Goal: Task Accomplishment & Management: Use online tool/utility

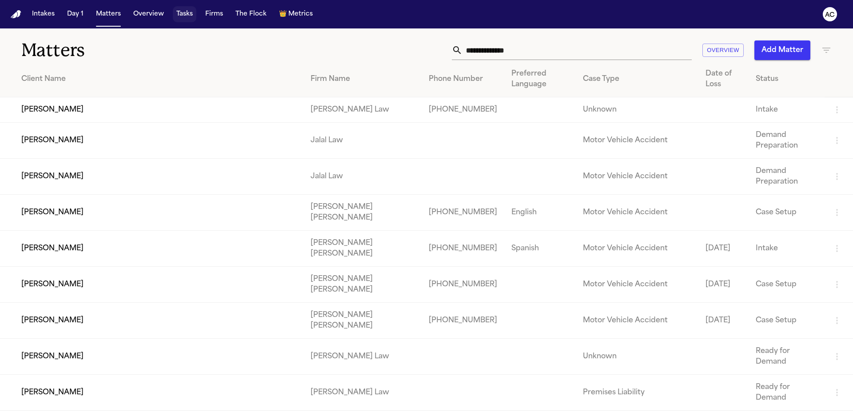
click at [192, 14] on button "Tasks" at bounding box center [185, 14] width 24 height 16
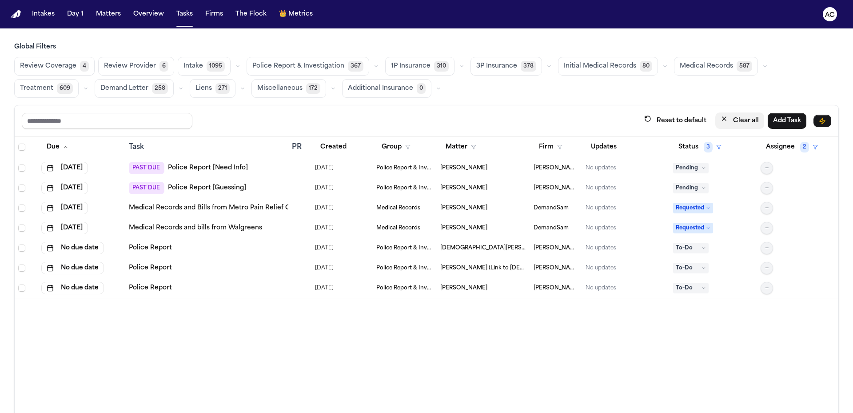
click at [751, 120] on button "Clear all" at bounding box center [739, 120] width 49 height 16
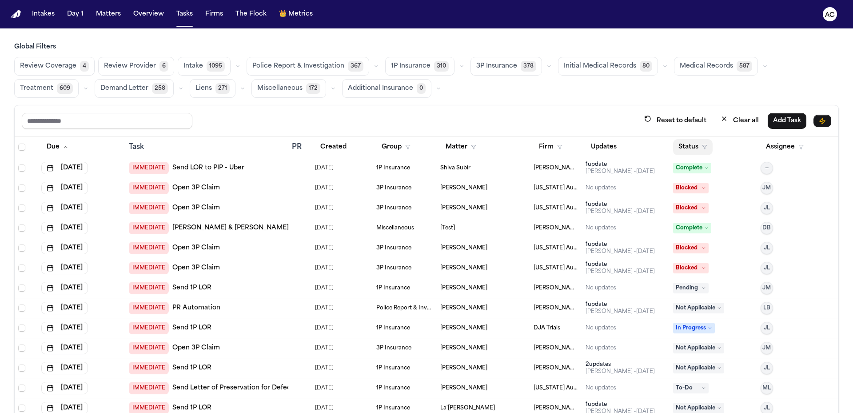
click at [688, 145] on button "Status" at bounding box center [693, 147] width 40 height 16
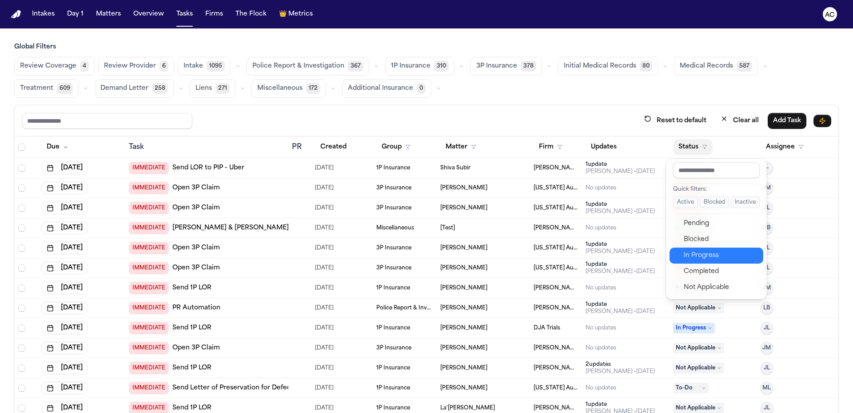
click at [703, 256] on div "In Progress" at bounding box center [721, 255] width 74 height 11
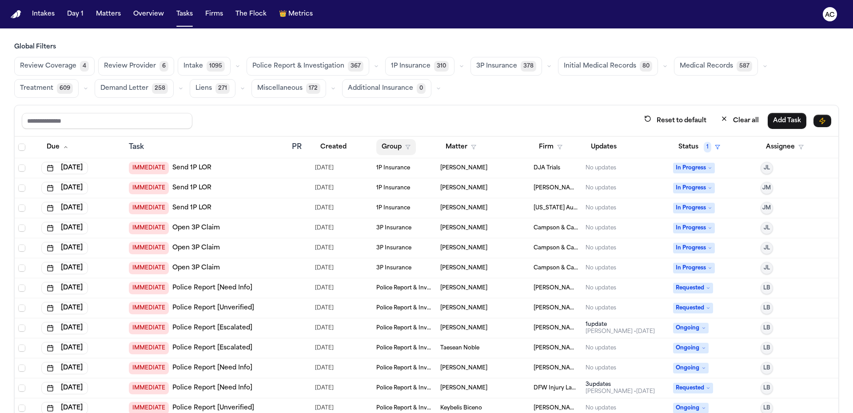
click at [399, 148] on button "Group" at bounding box center [396, 147] width 40 height 16
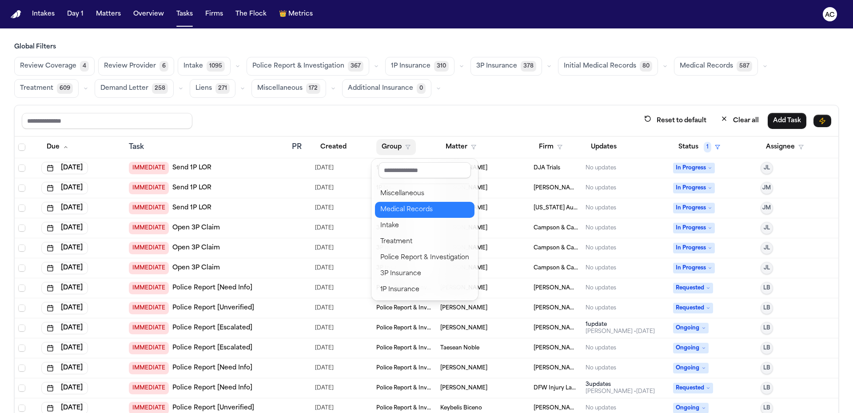
click at [411, 214] on div "Medical Records" at bounding box center [424, 209] width 89 height 11
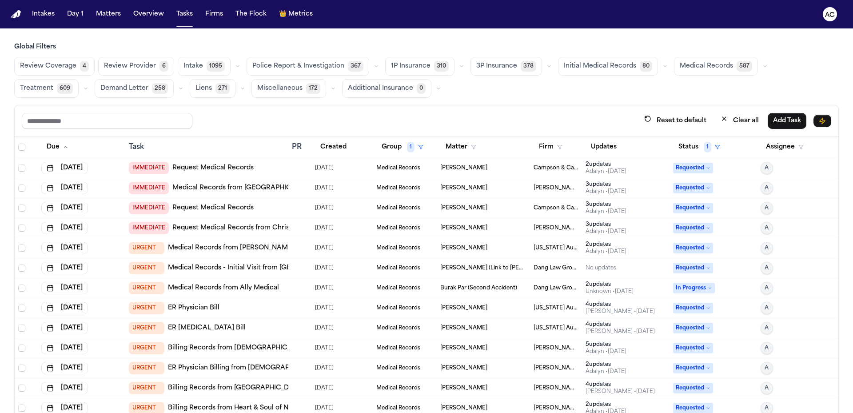
click at [214, 169] on link "Request Medical Records" at bounding box center [212, 168] width 81 height 9
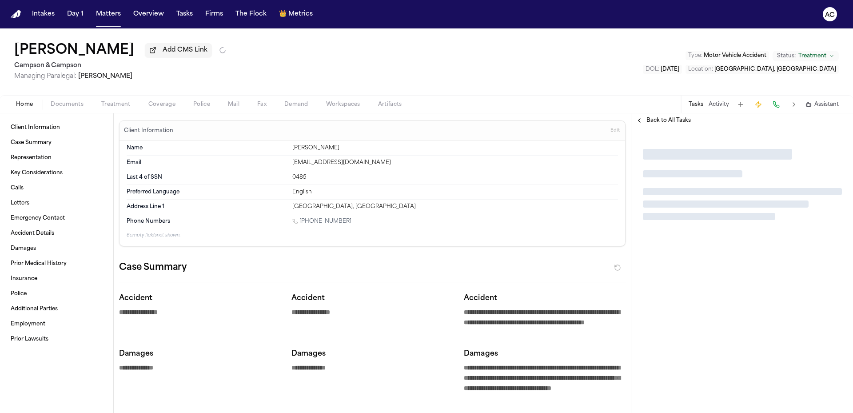
type textarea "*"
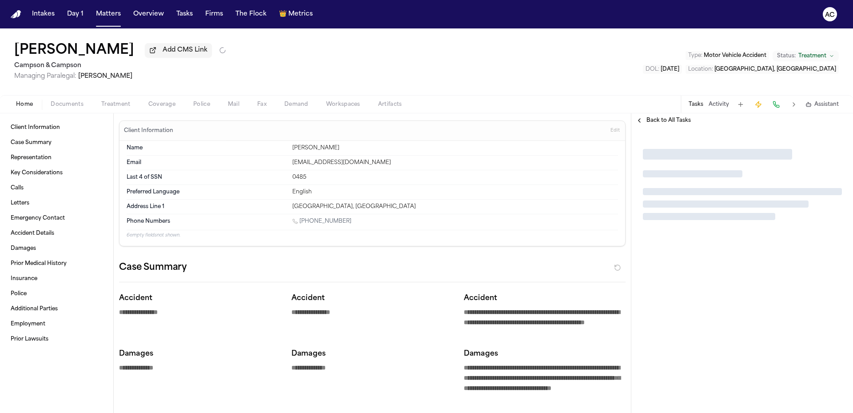
type textarea "*"
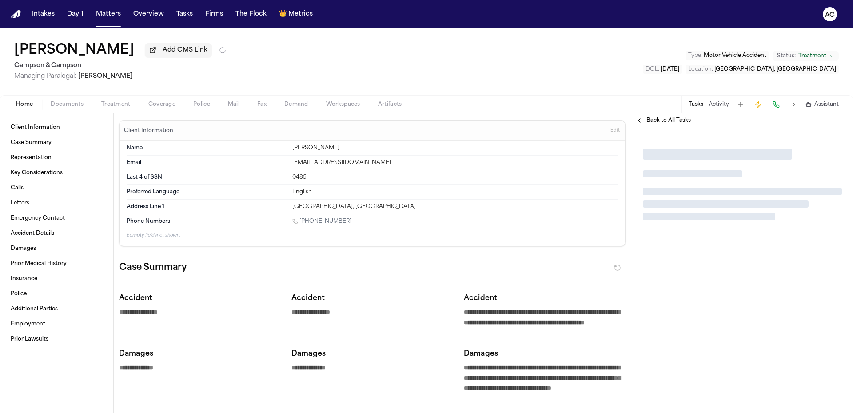
type textarea "*"
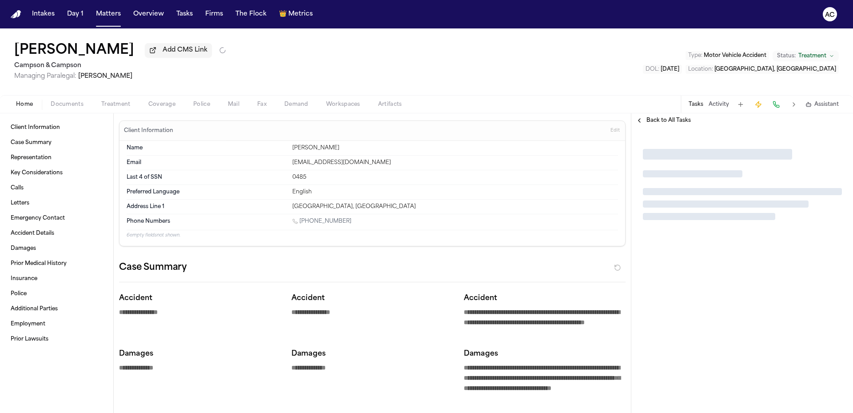
type textarea "*"
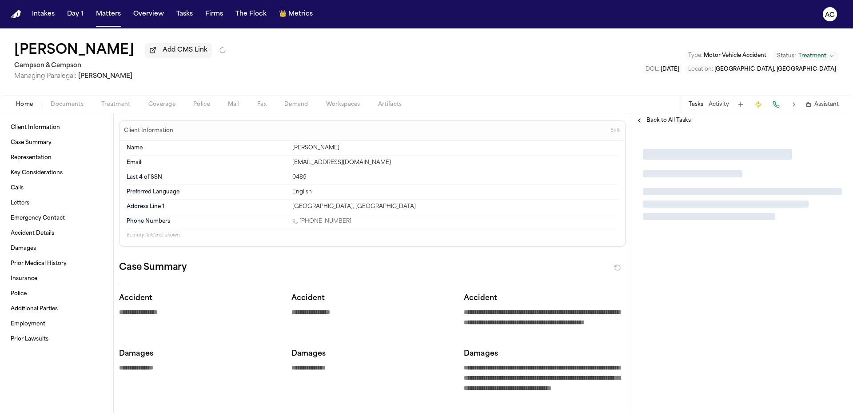
type textarea "*"
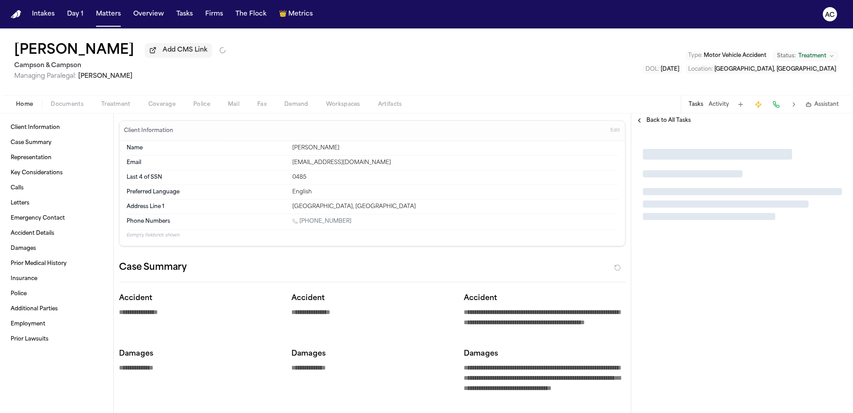
type textarea "*"
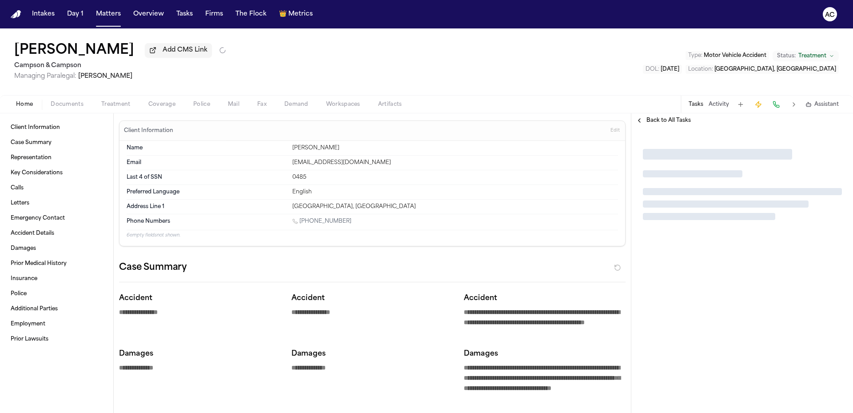
type textarea "*"
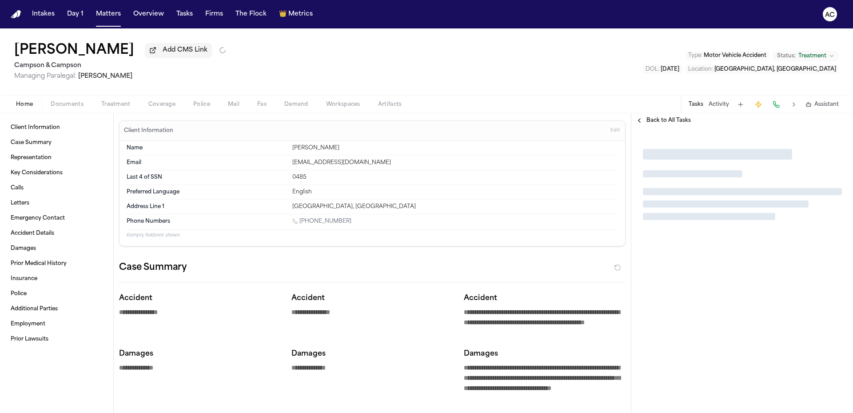
type textarea "*"
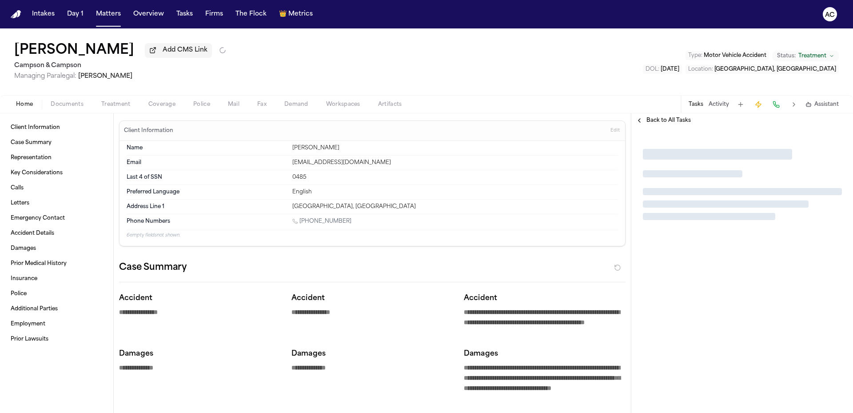
type textarea "*"
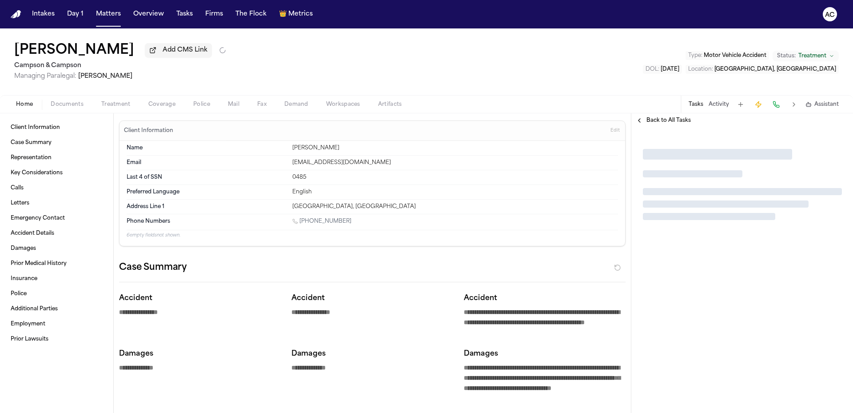
type textarea "*"
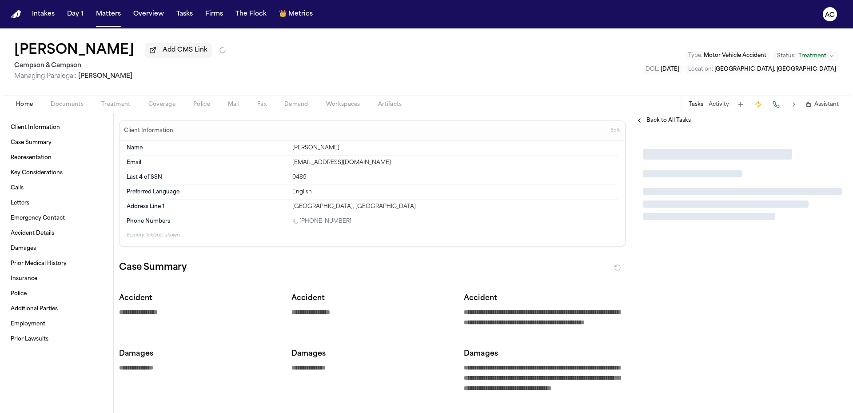
type textarea "*"
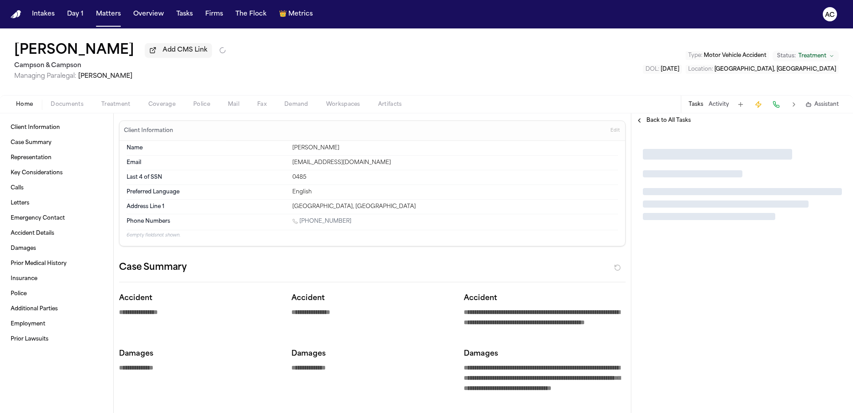
type textarea "*"
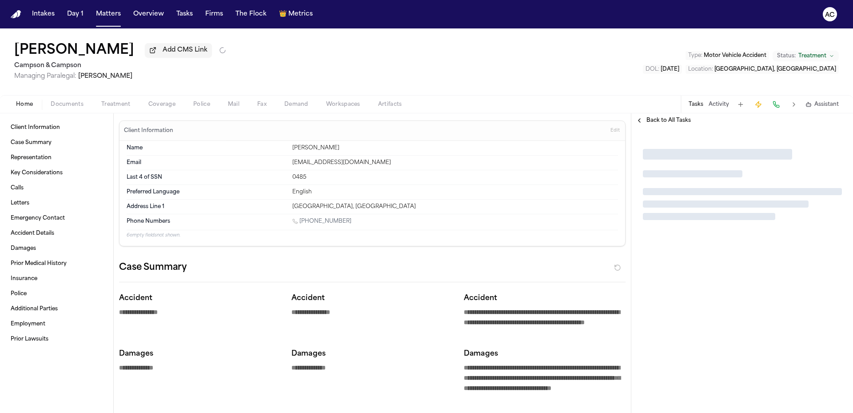
type textarea "*"
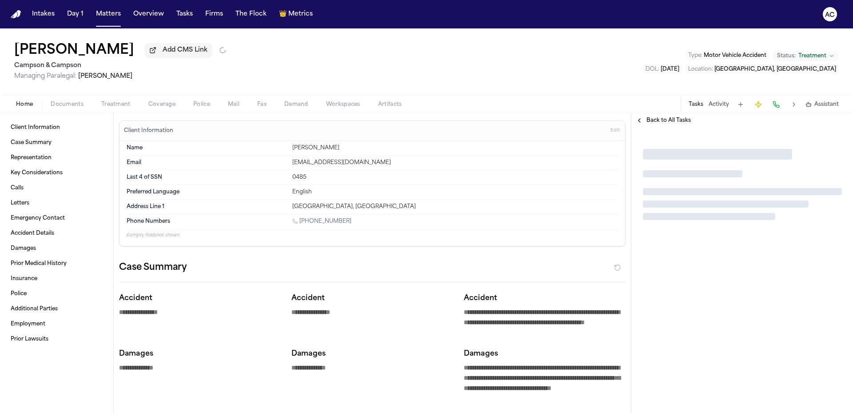
type textarea "*"
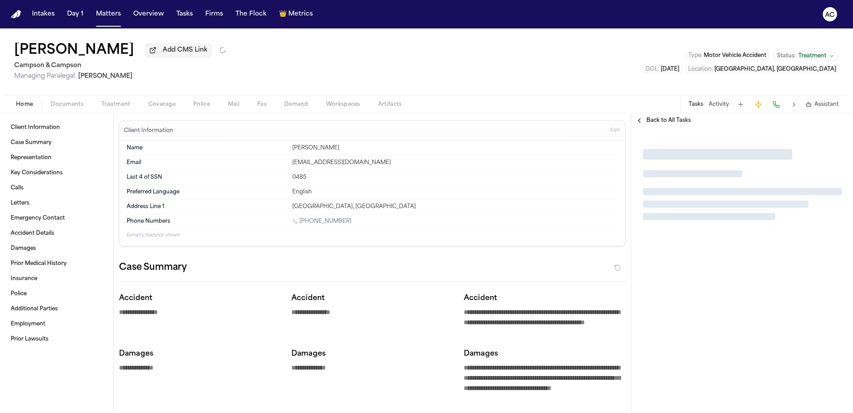
type textarea "*"
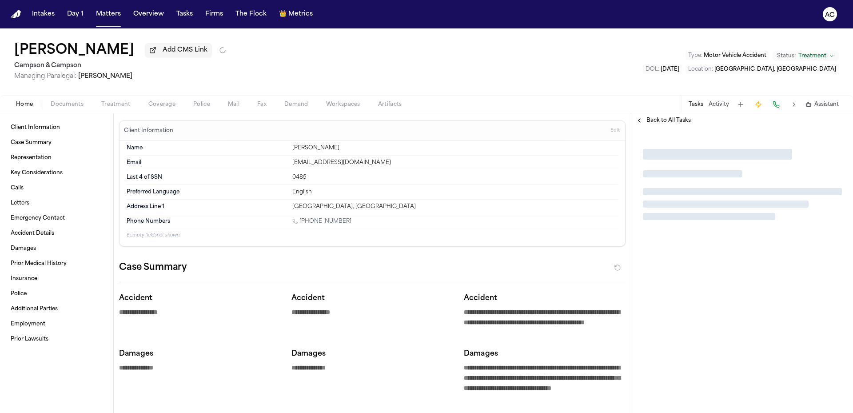
type textarea "*"
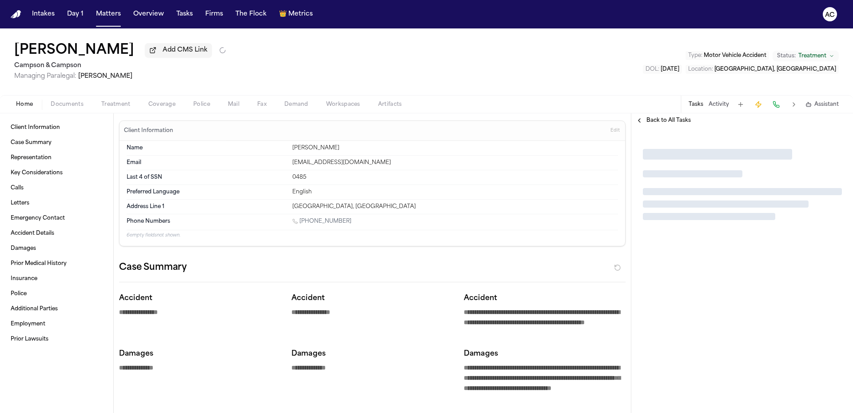
type textarea "*"
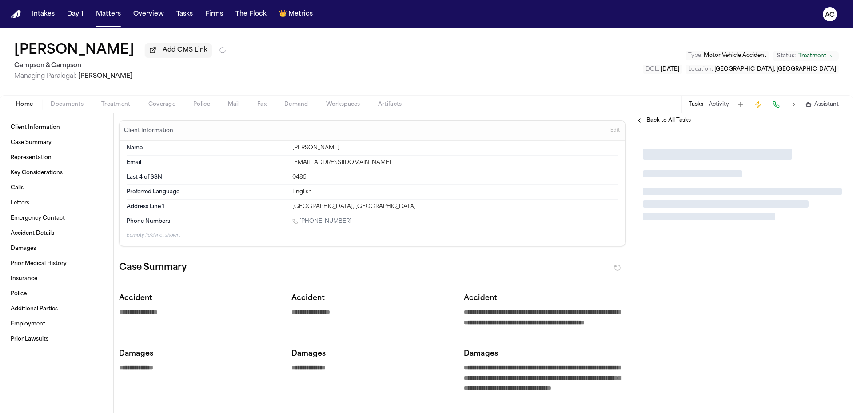
type textarea "*"
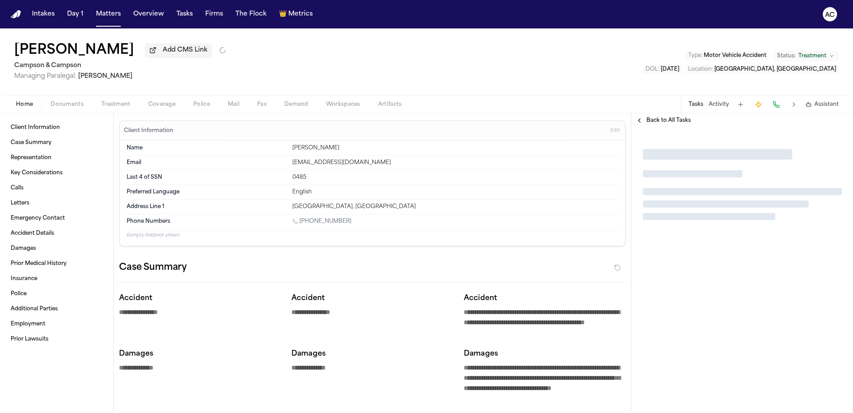
type textarea "*"
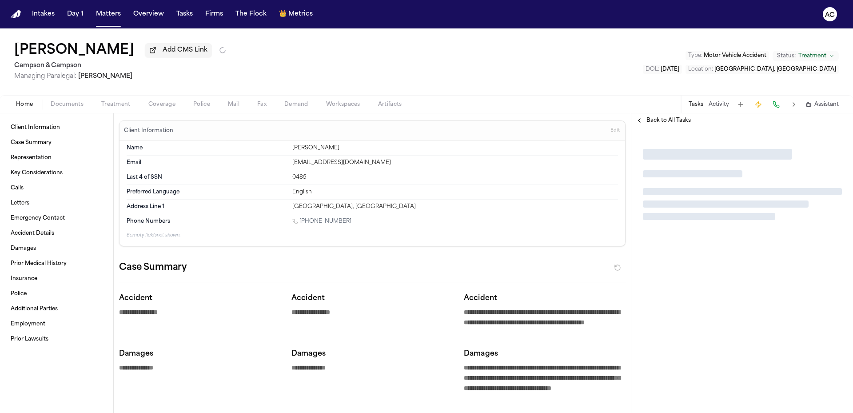
type textarea "*"
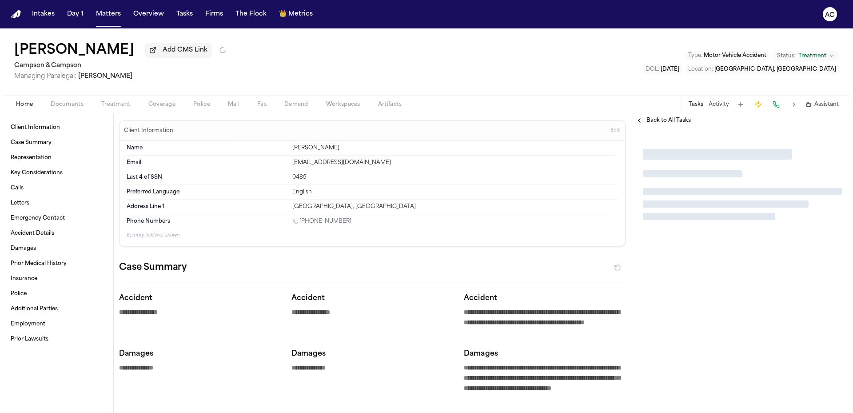
type textarea "*"
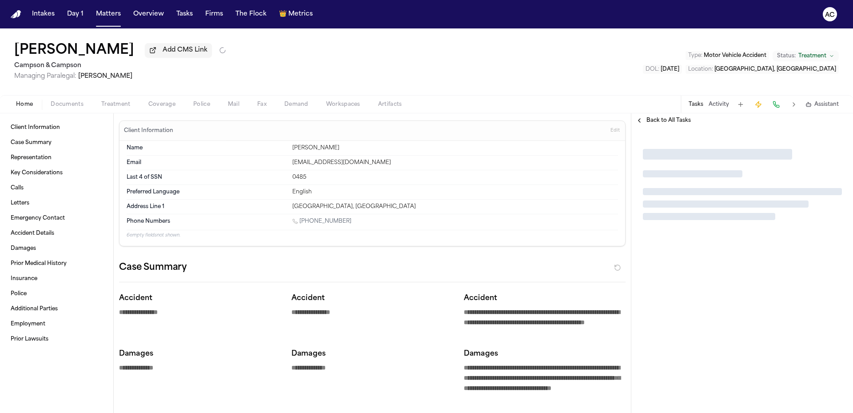
type textarea "*"
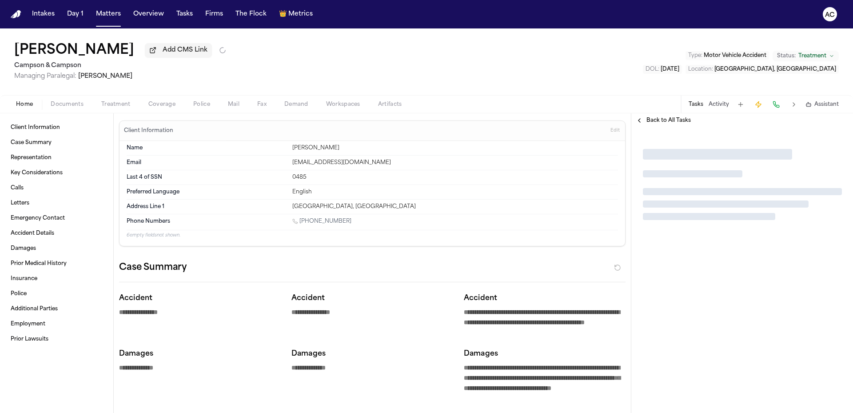
type textarea "*"
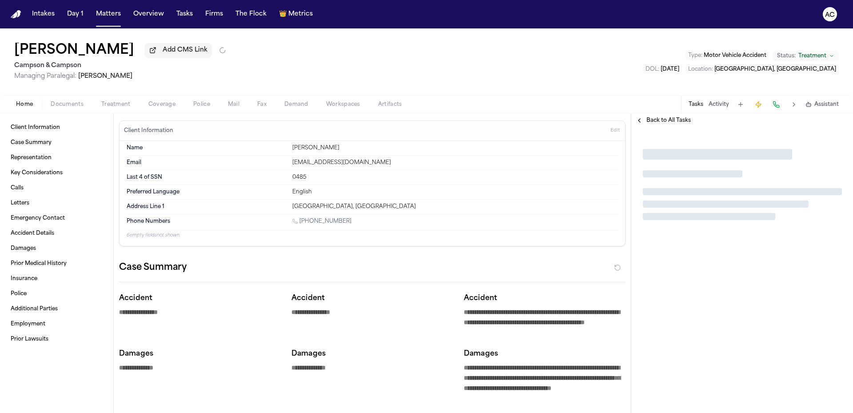
type textarea "*"
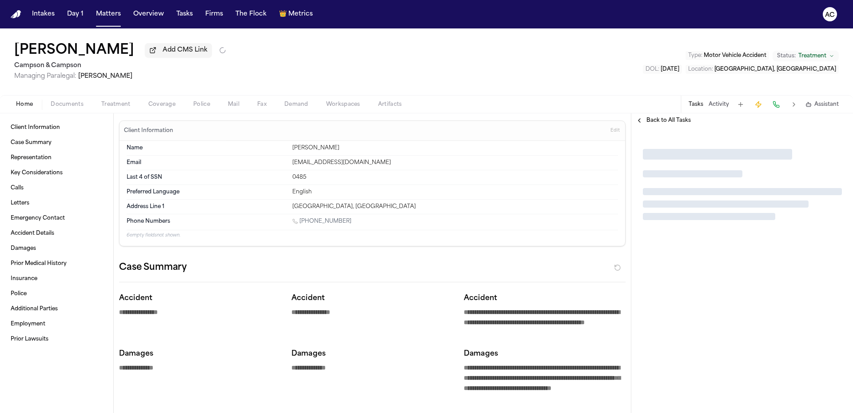
type textarea "*"
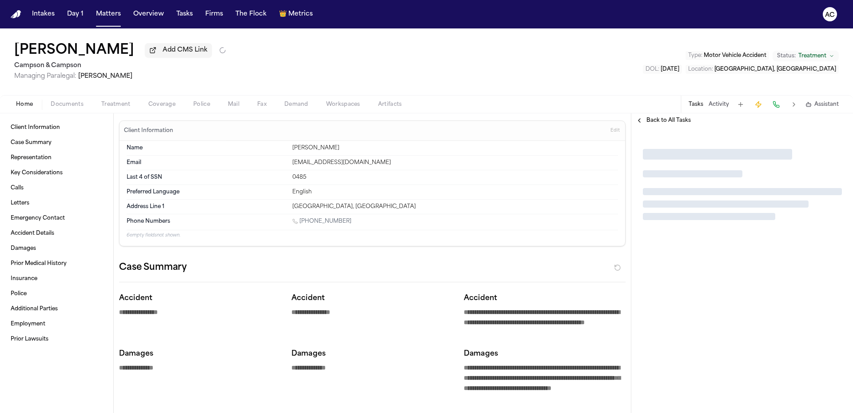
type textarea "*"
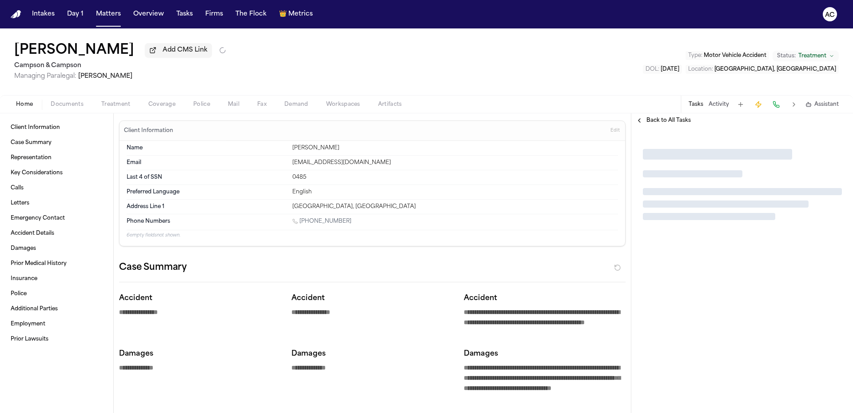
type textarea "*"
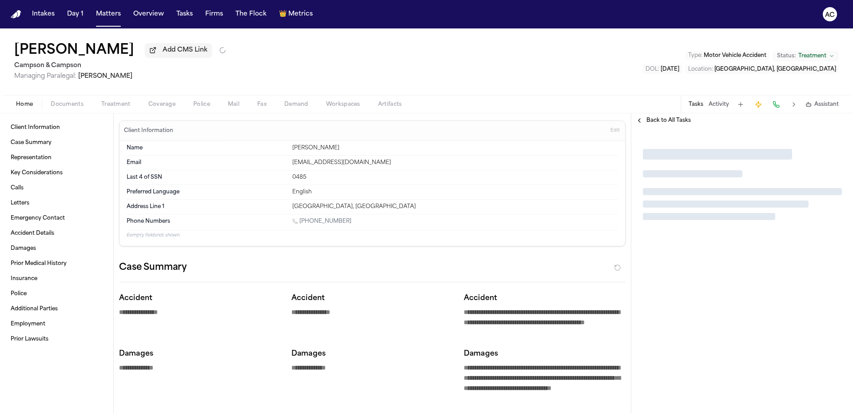
type textarea "*"
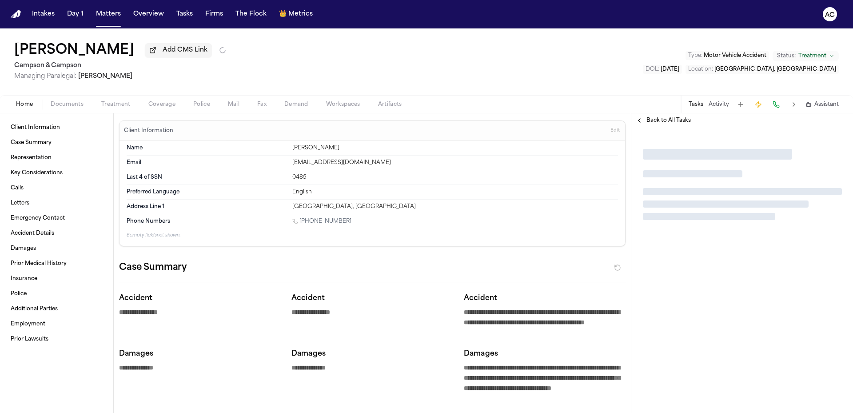
type textarea "*"
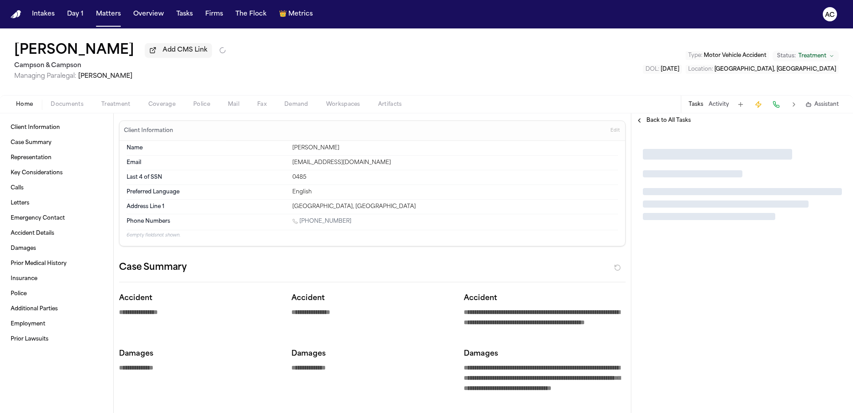
type textarea "*"
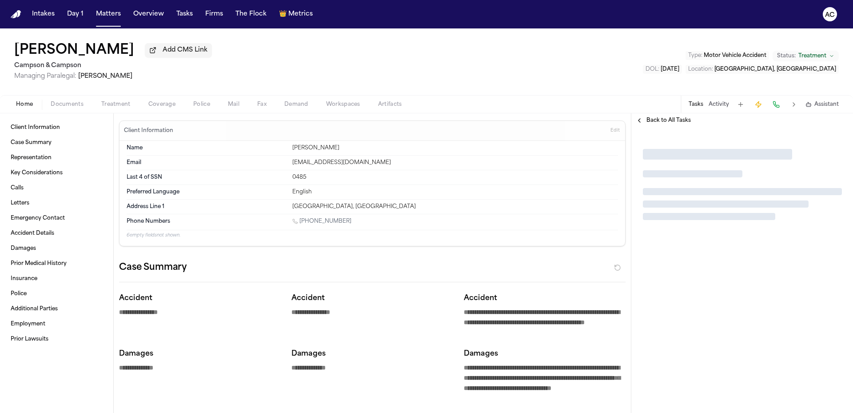
type textarea "*"
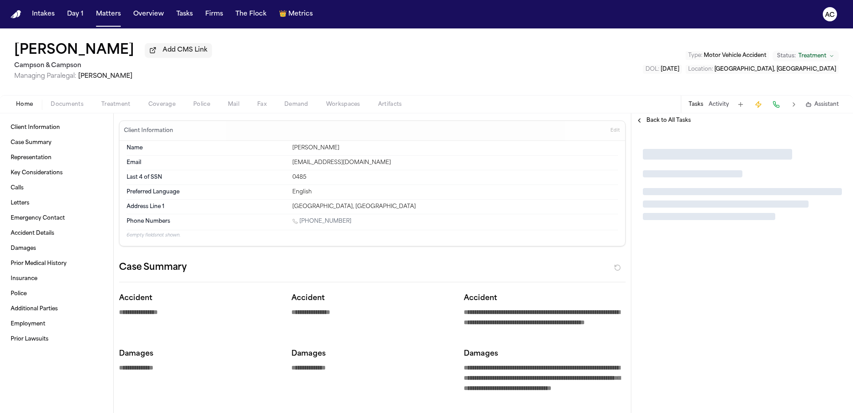
type textarea "*"
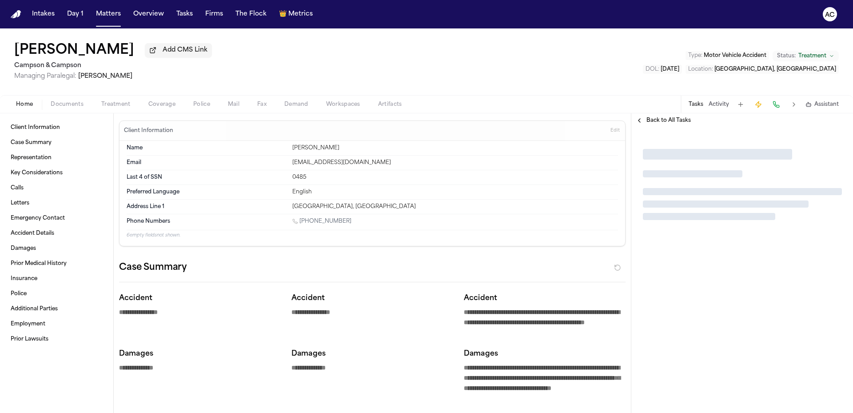
type textarea "*"
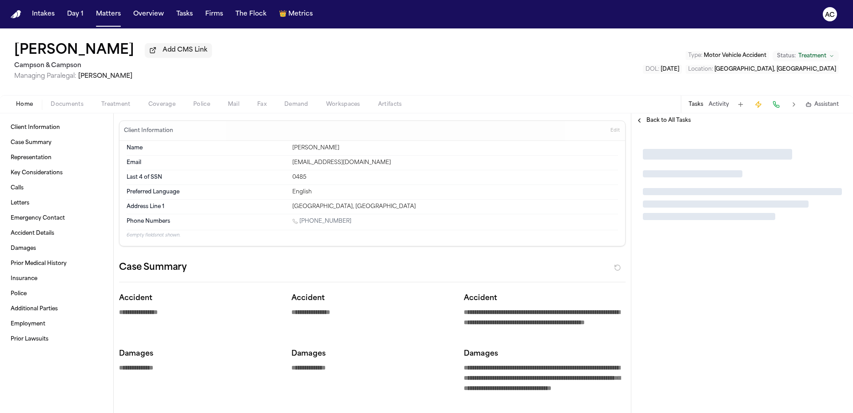
type textarea "*"
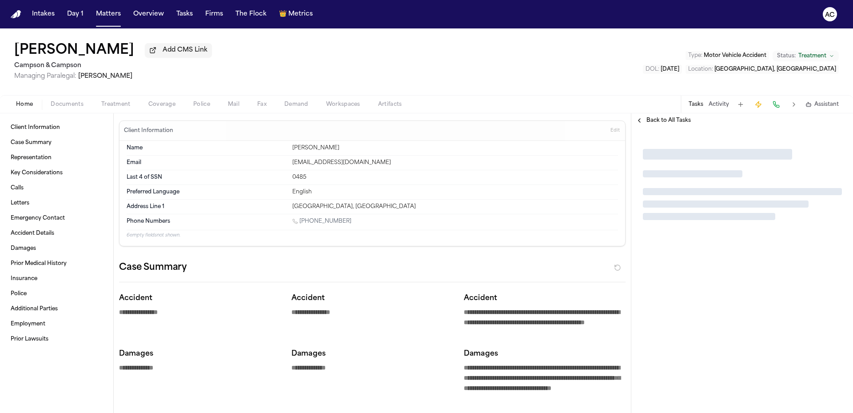
type textarea "*"
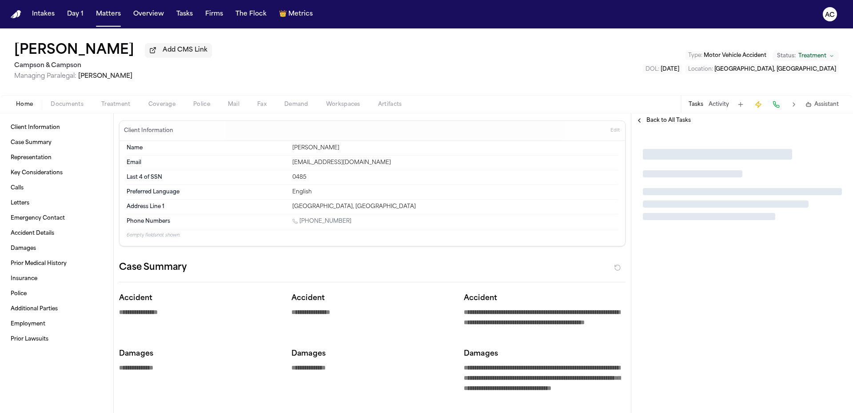
type textarea "*"
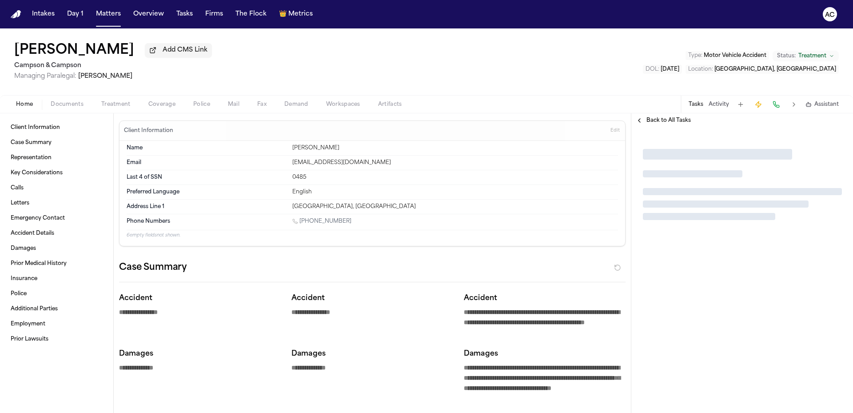
type textarea "*"
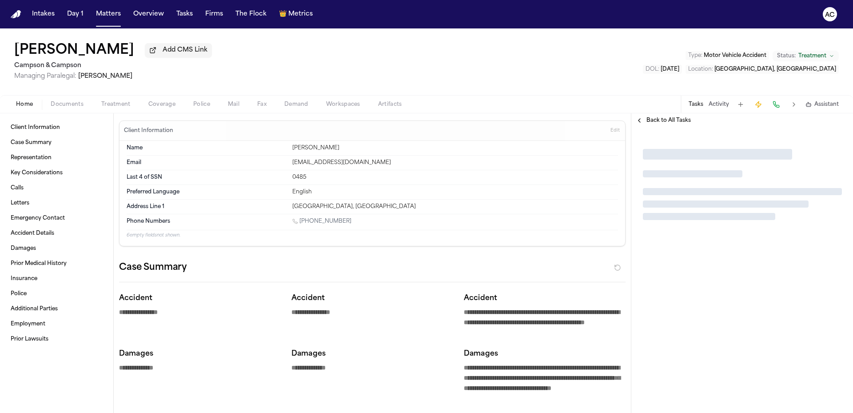
type textarea "*"
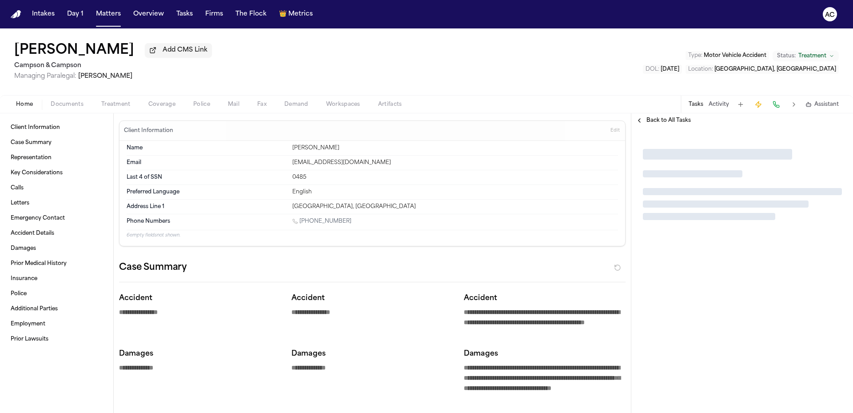
type textarea "*"
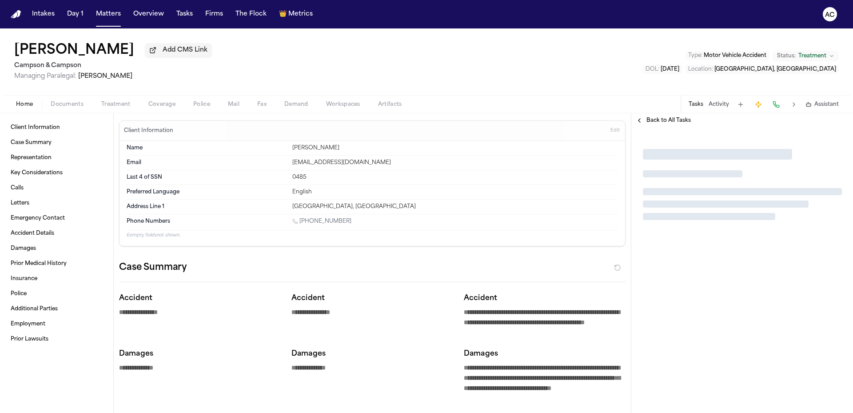
type textarea "*"
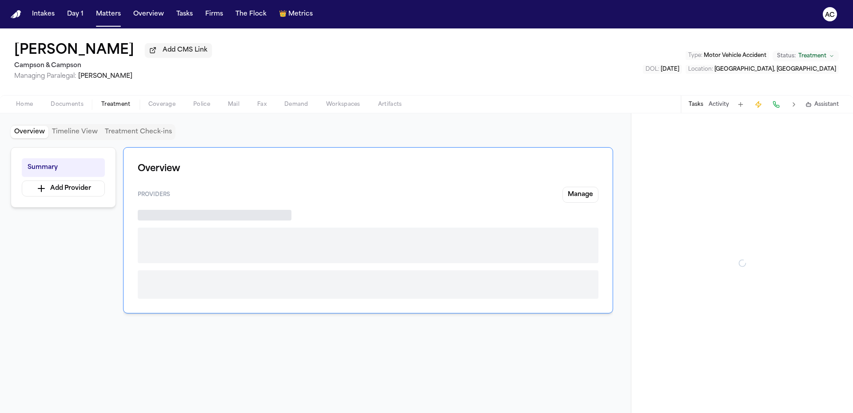
click at [126, 104] on span "Treatment" at bounding box center [115, 104] width 29 height 7
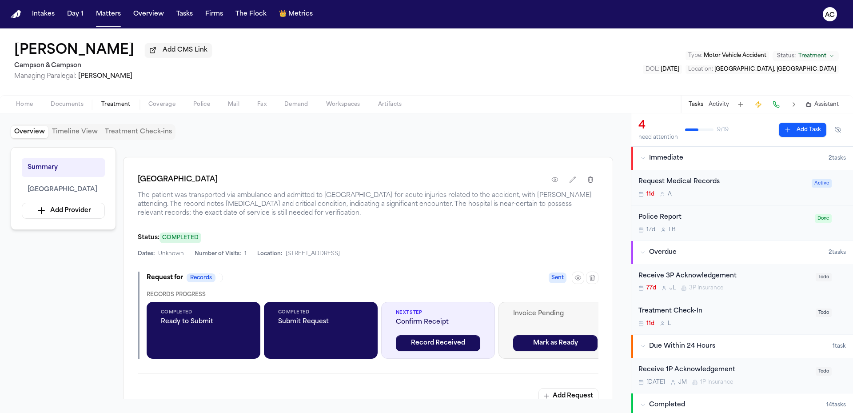
scroll to position [178, 0]
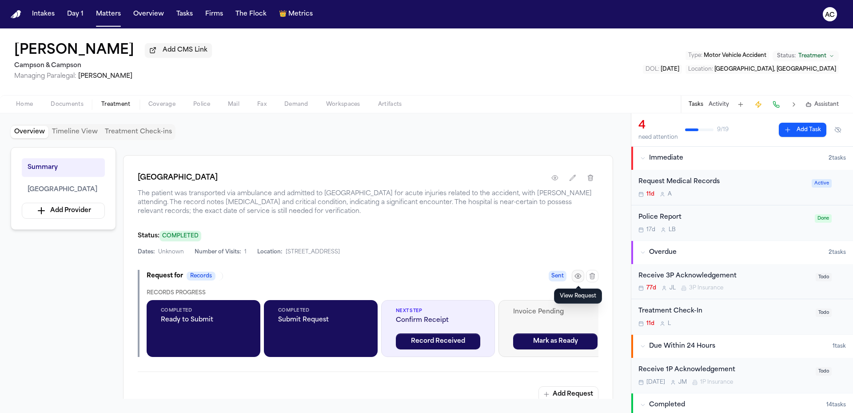
click at [575, 278] on button "button" at bounding box center [578, 276] width 12 height 12
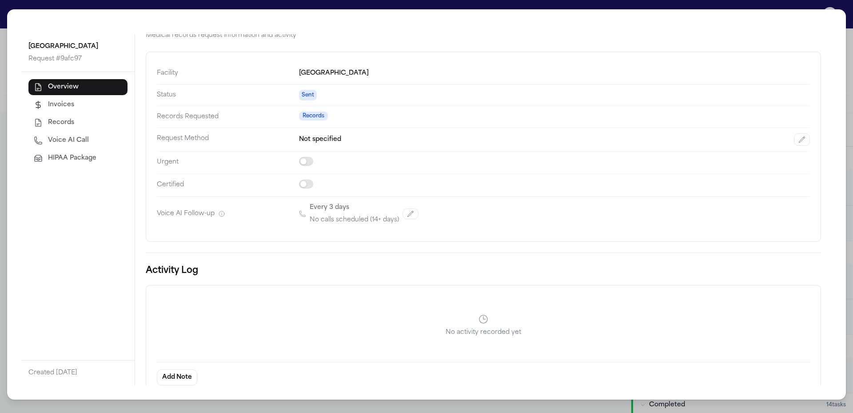
scroll to position [33, 0]
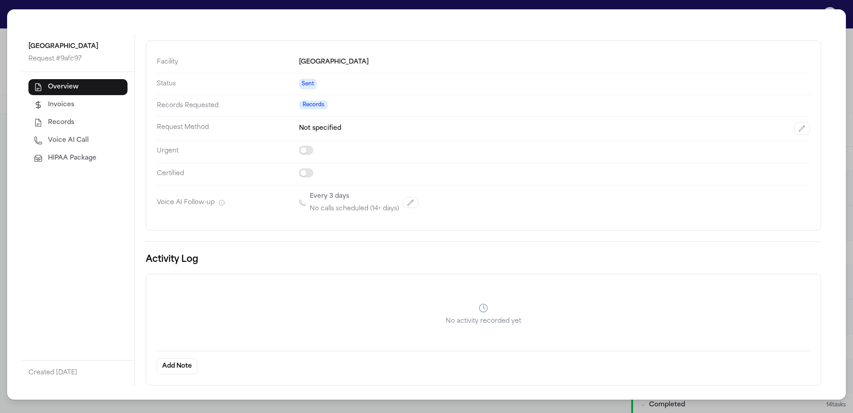
click at [851, 43] on div "Capital Health Regional Medical Center Request # 9afc97 Overview Invoices Recor…" at bounding box center [426, 206] width 853 height 413
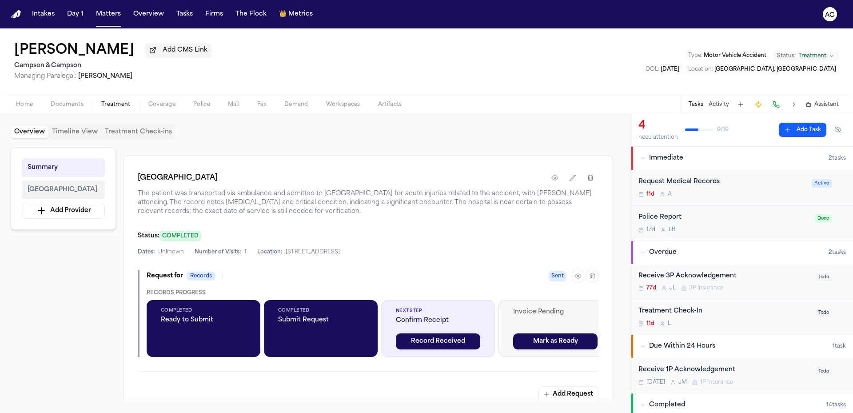
click at [87, 188] on span "Capital Health Regional Medical Center" at bounding box center [63, 189] width 70 height 11
click at [578, 275] on icon "button" at bounding box center [578, 276] width 2 height 2
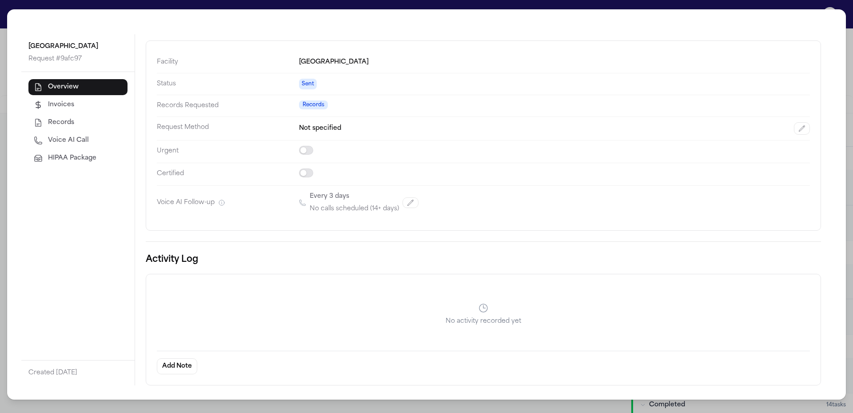
click at [70, 109] on span "Invoices" at bounding box center [61, 104] width 26 height 9
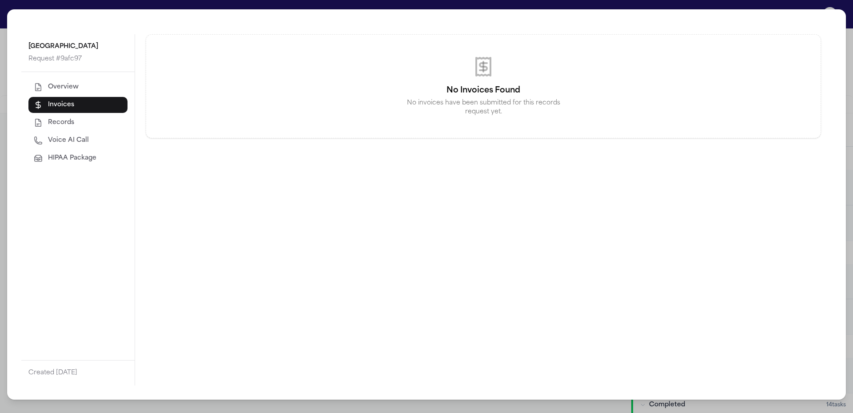
click at [73, 128] on button "Records" at bounding box center [77, 123] width 99 height 16
click at [85, 145] on button "Voice AI Call" at bounding box center [77, 140] width 99 height 16
